Goal: Find specific page/section: Find specific page/section

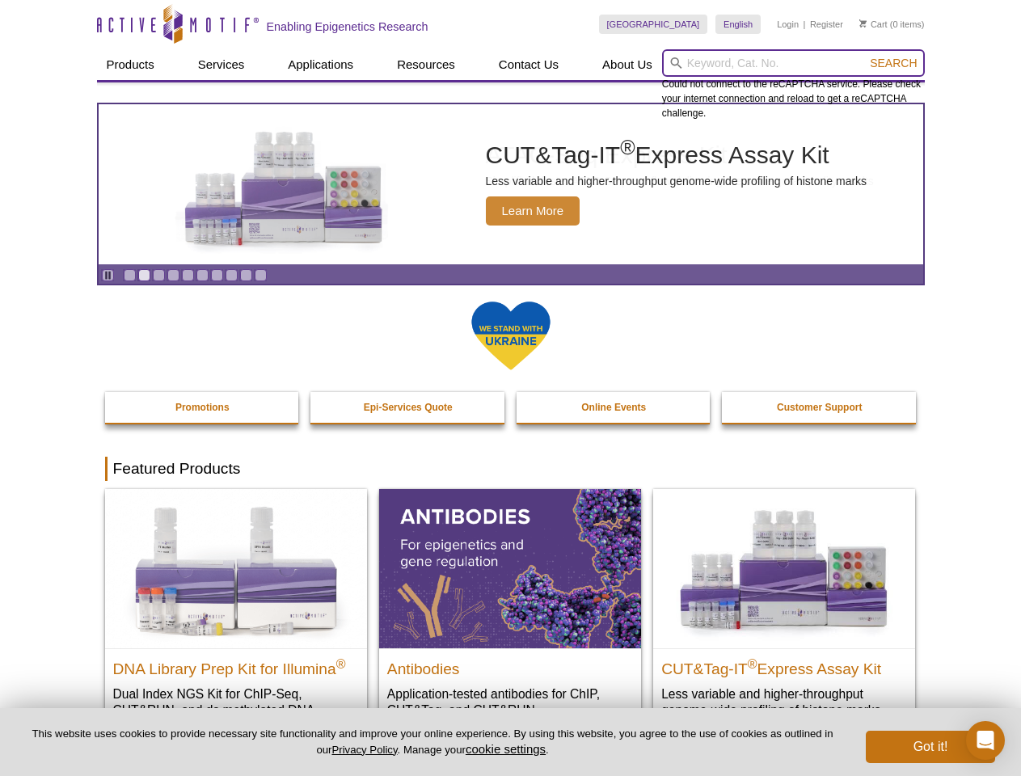
click at [793, 63] on input "search" at bounding box center [793, 62] width 263 height 27
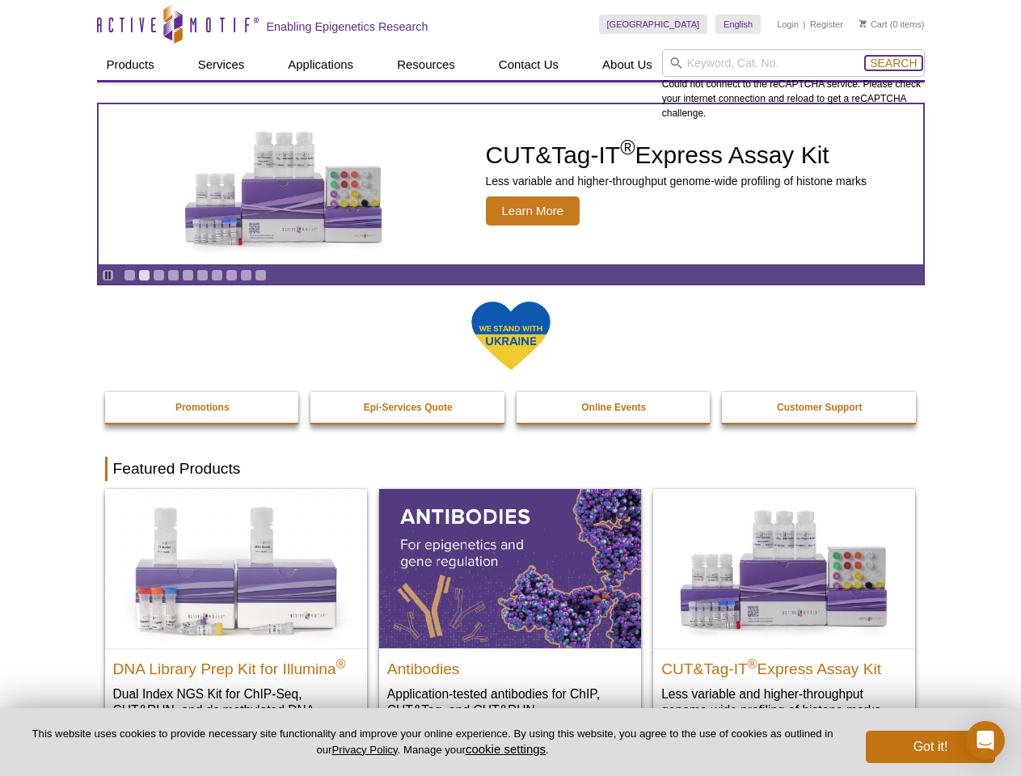
click at [893, 63] on span "Search" at bounding box center [892, 63] width 47 height 13
click at [107, 275] on icon "Pause" at bounding box center [108, 275] width 11 height 11
click at [129, 275] on link "Go to slide 1" at bounding box center [130, 275] width 12 height 12
click at [144, 275] on link "Go to slide 2" at bounding box center [144, 275] width 12 height 12
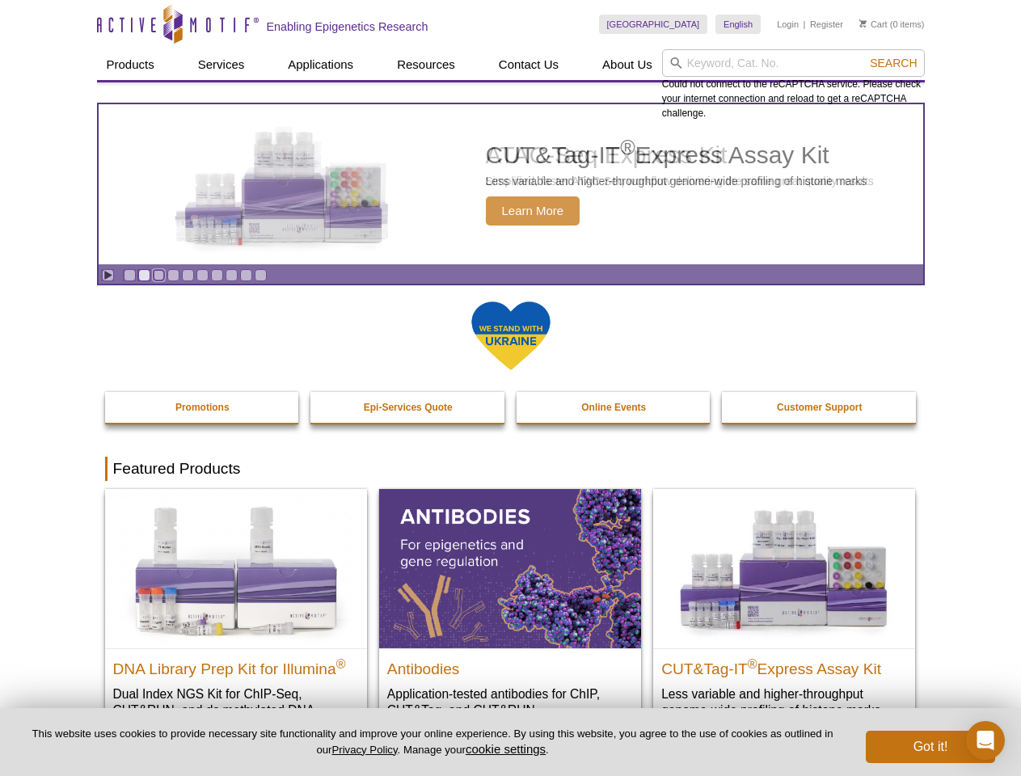
click at [158, 275] on link "Go to slide 3" at bounding box center [159, 275] width 12 height 12
click at [173, 275] on link "Go to slide 4" at bounding box center [173, 275] width 12 height 12
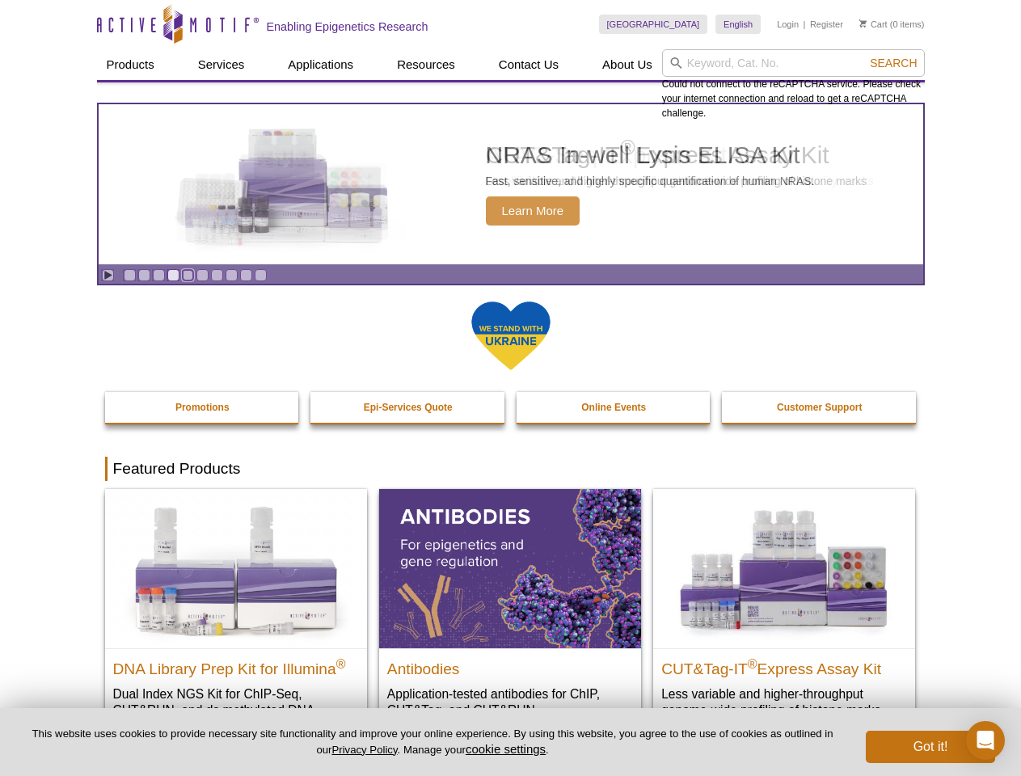
click at [187, 275] on link "Go to slide 5" at bounding box center [188, 275] width 12 height 12
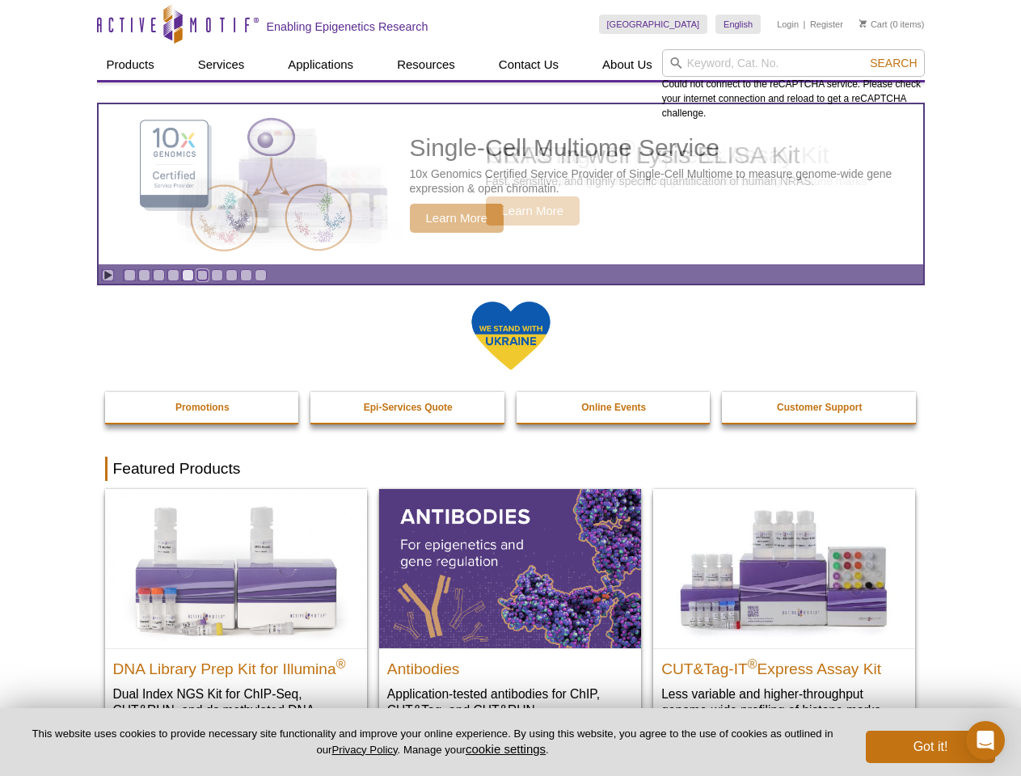
click at [202, 275] on link "Go to slide 6" at bounding box center [202, 275] width 12 height 12
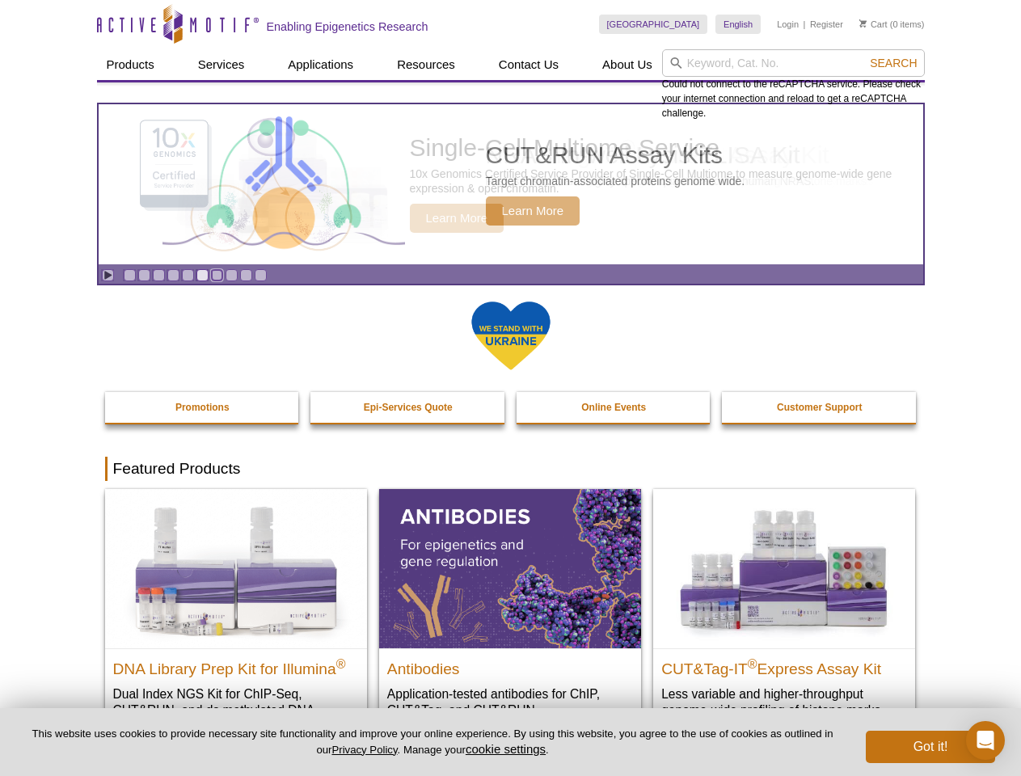
click at [217, 275] on link "Go to slide 7" at bounding box center [217, 275] width 12 height 12
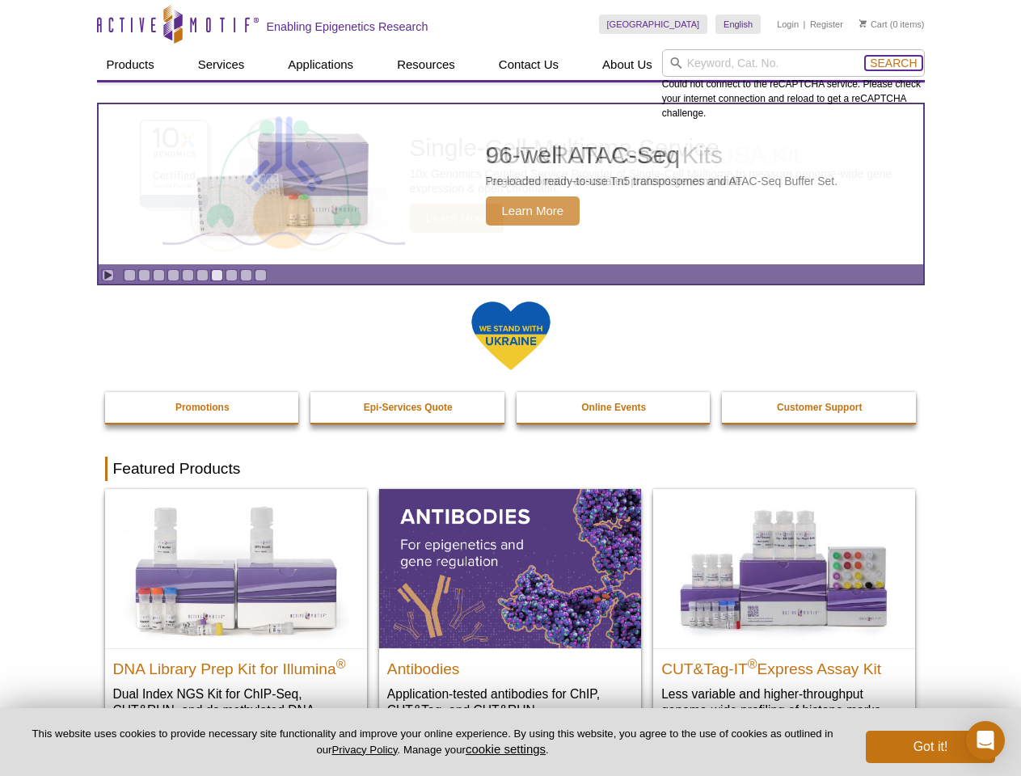
click at [893, 63] on span "Search" at bounding box center [892, 63] width 47 height 13
